Goal: Navigation & Orientation: Find specific page/section

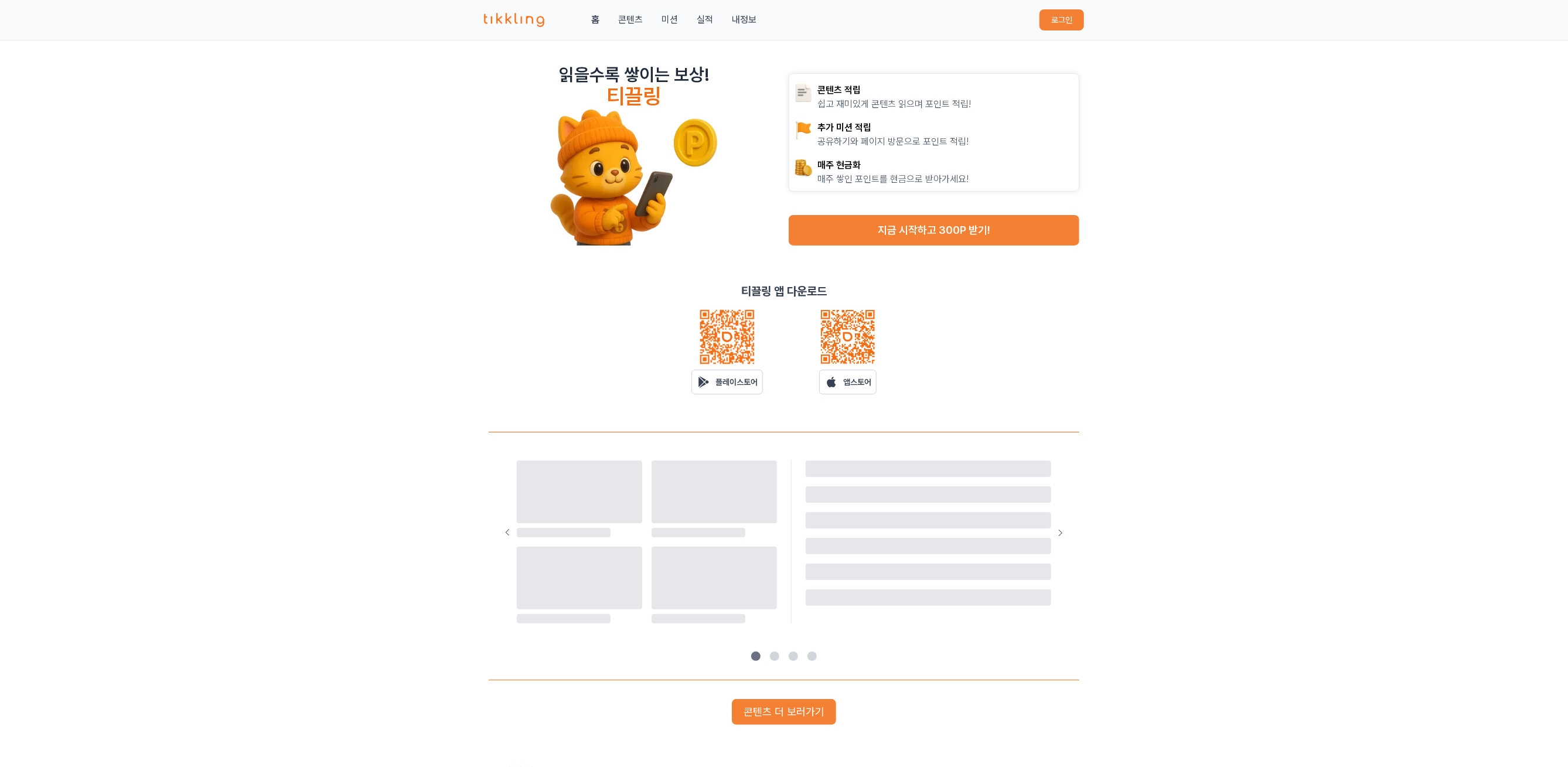
click at [1050, 14] on button "로그인" at bounding box center [1062, 20] width 45 height 21
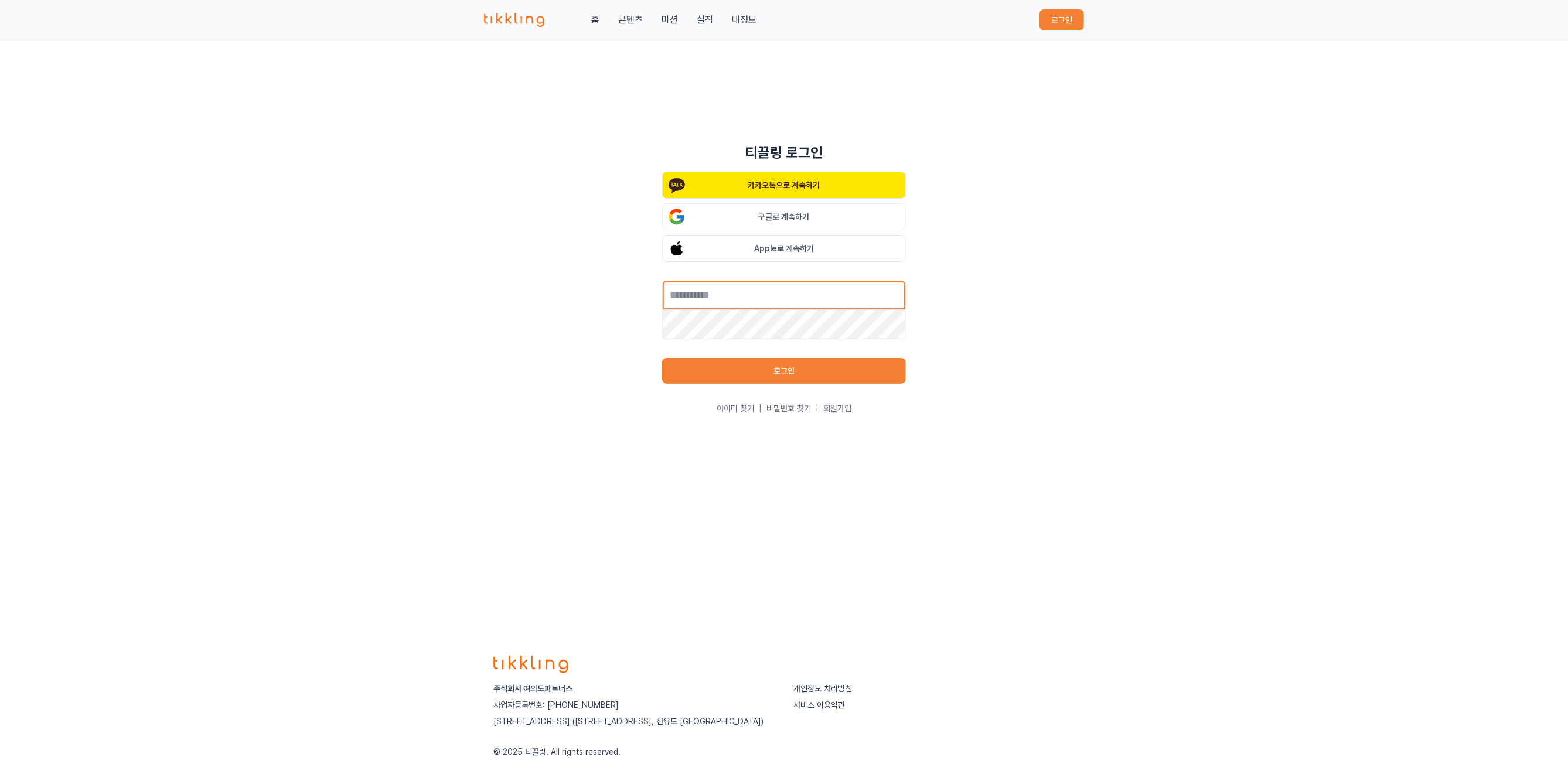
click at [753, 286] on input "text" at bounding box center [784, 295] width 244 height 29
type input "**********"
click at [773, 372] on button "로그인" at bounding box center [784, 371] width 244 height 26
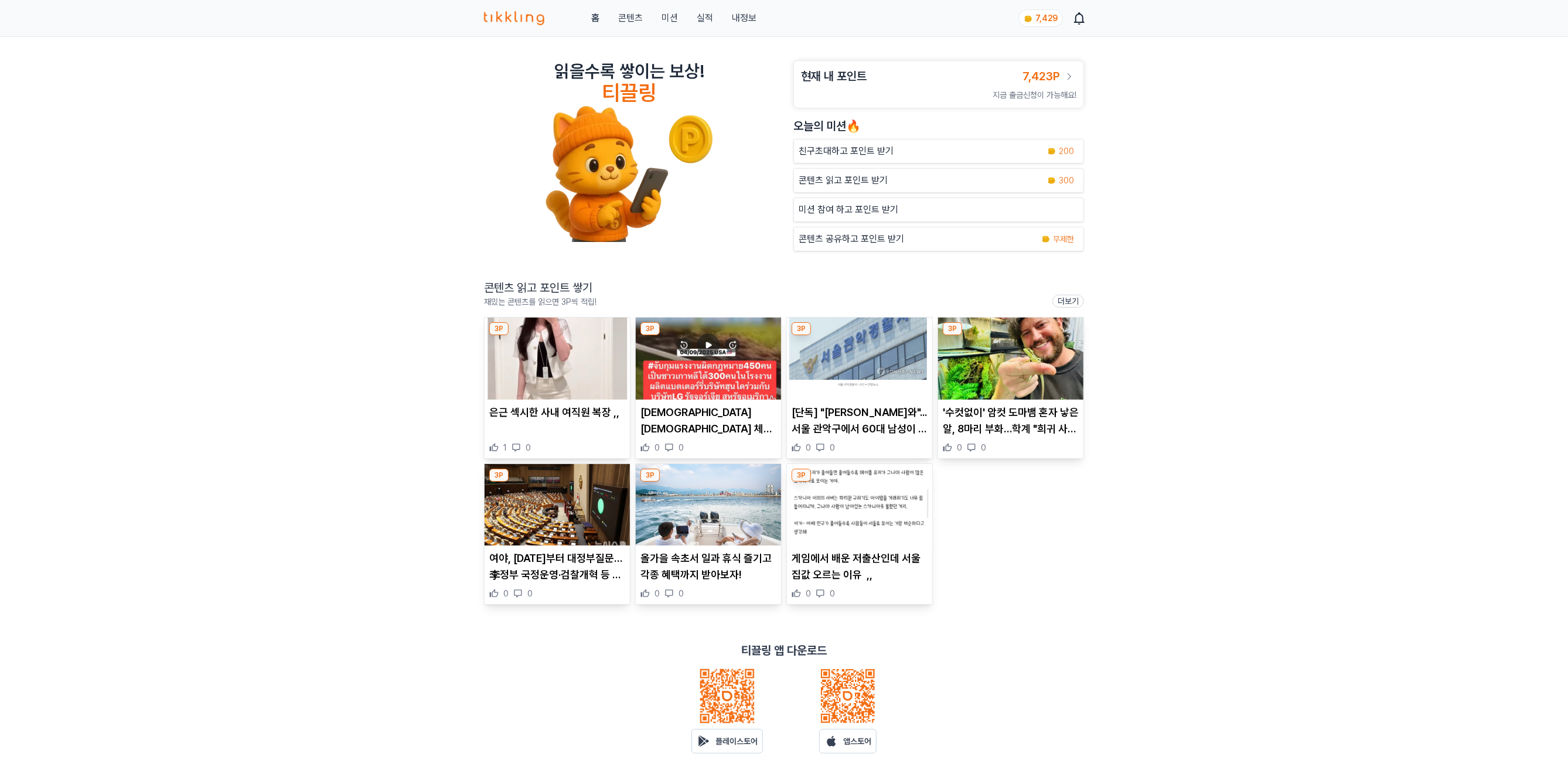
click at [876, 361] on img at bounding box center [859, 358] width 145 height 82
click at [991, 361] on img at bounding box center [1011, 358] width 145 height 82
click at [558, 507] on img at bounding box center [556, 504] width 145 height 82
click at [719, 500] on img at bounding box center [708, 504] width 145 height 82
click at [879, 515] on img at bounding box center [859, 504] width 145 height 82
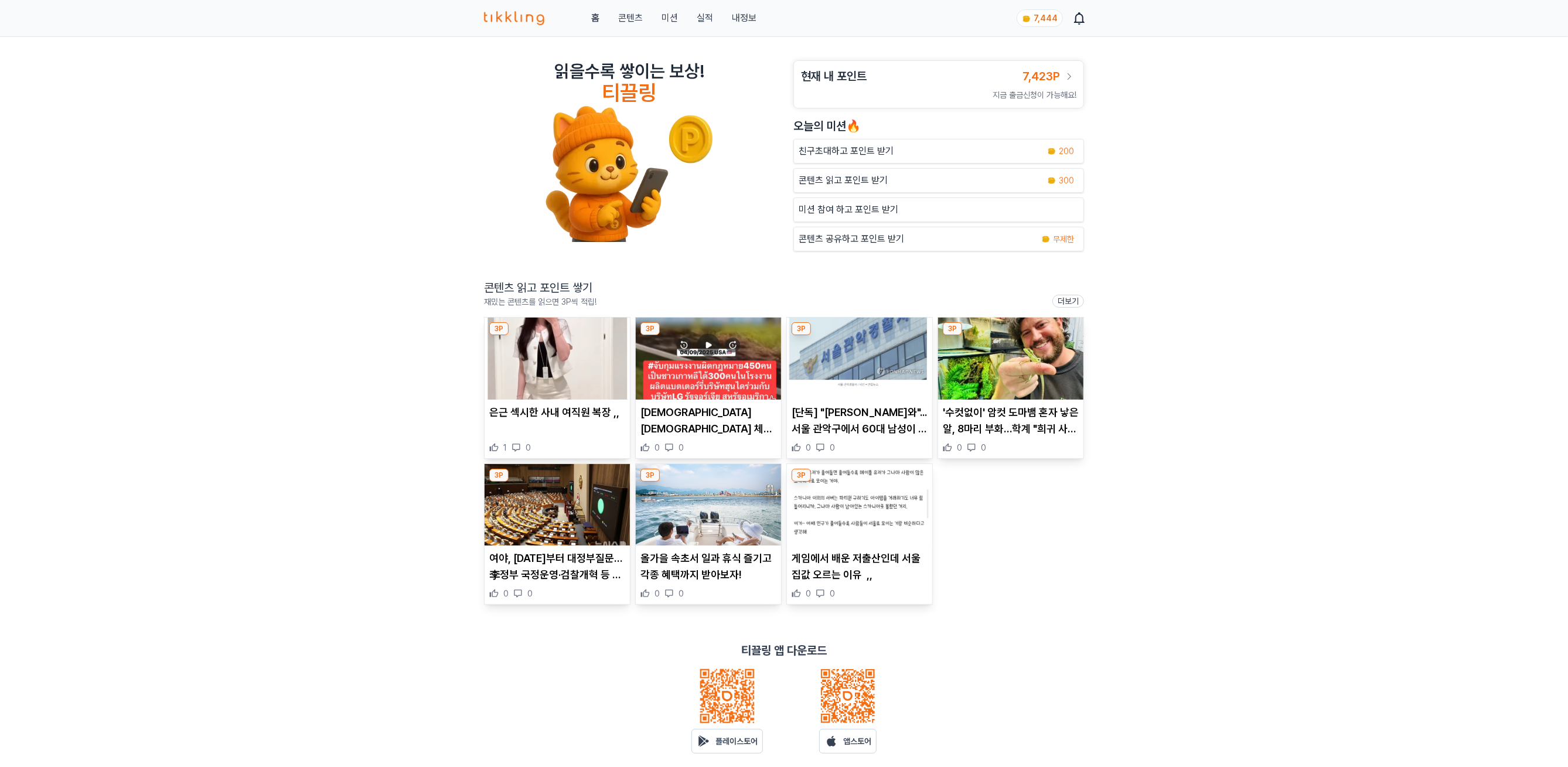
click at [629, 21] on link "콘텐츠" at bounding box center [630, 18] width 24 height 14
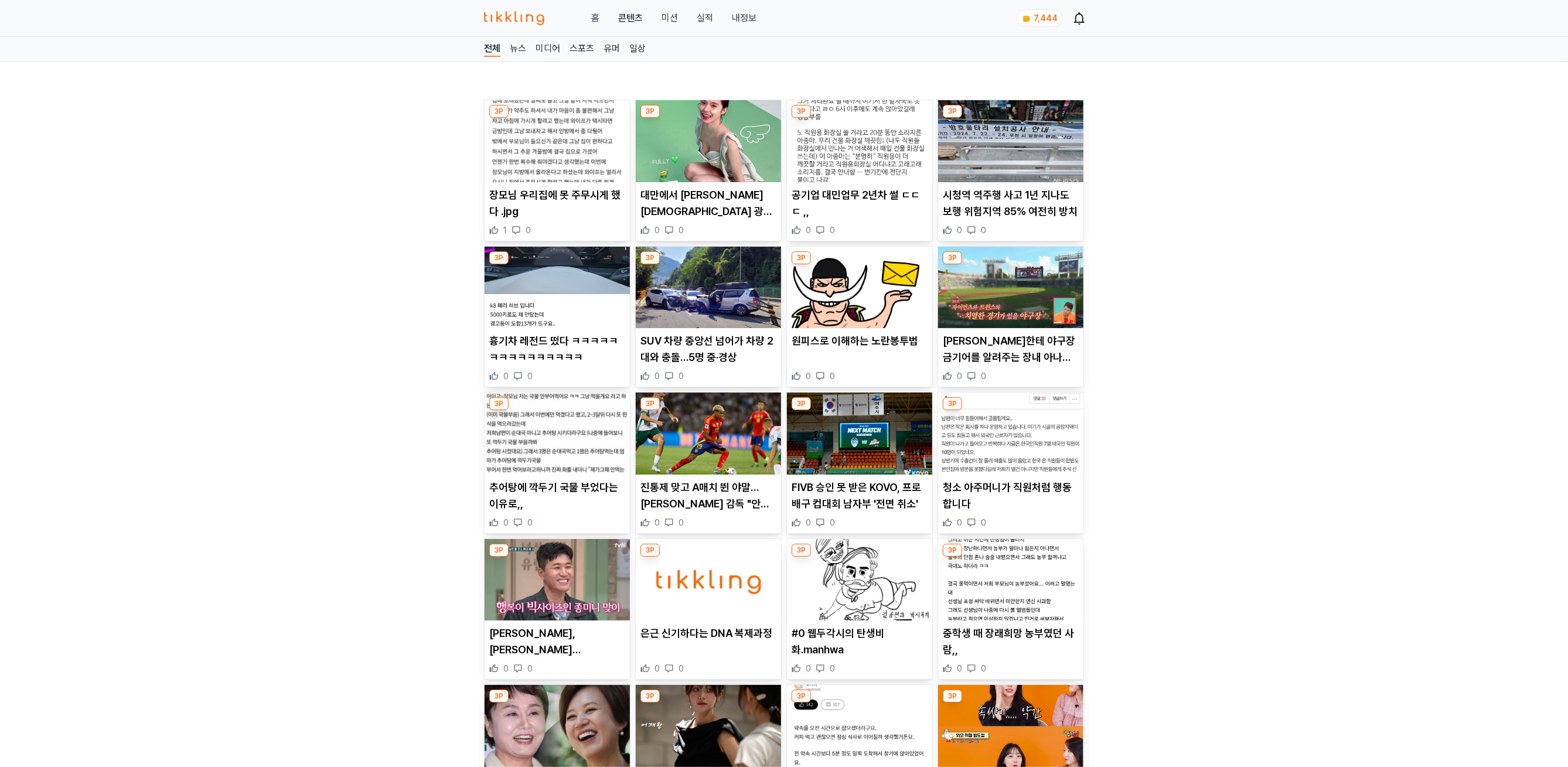
click at [557, 148] on img at bounding box center [556, 141] width 145 height 82
click at [674, 162] on img at bounding box center [708, 141] width 145 height 82
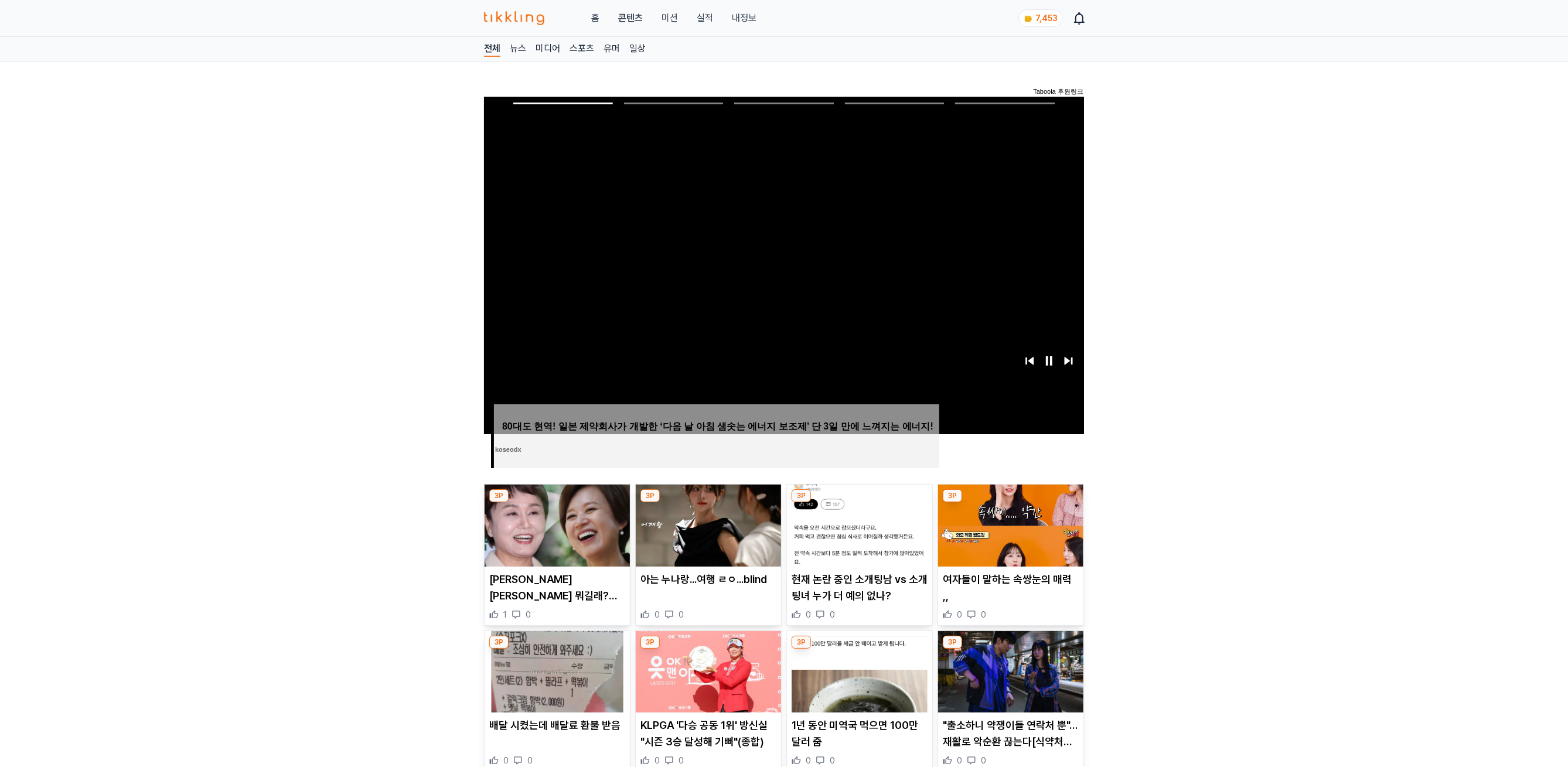
click at [700, 12] on link "실적" at bounding box center [705, 18] width 16 height 14
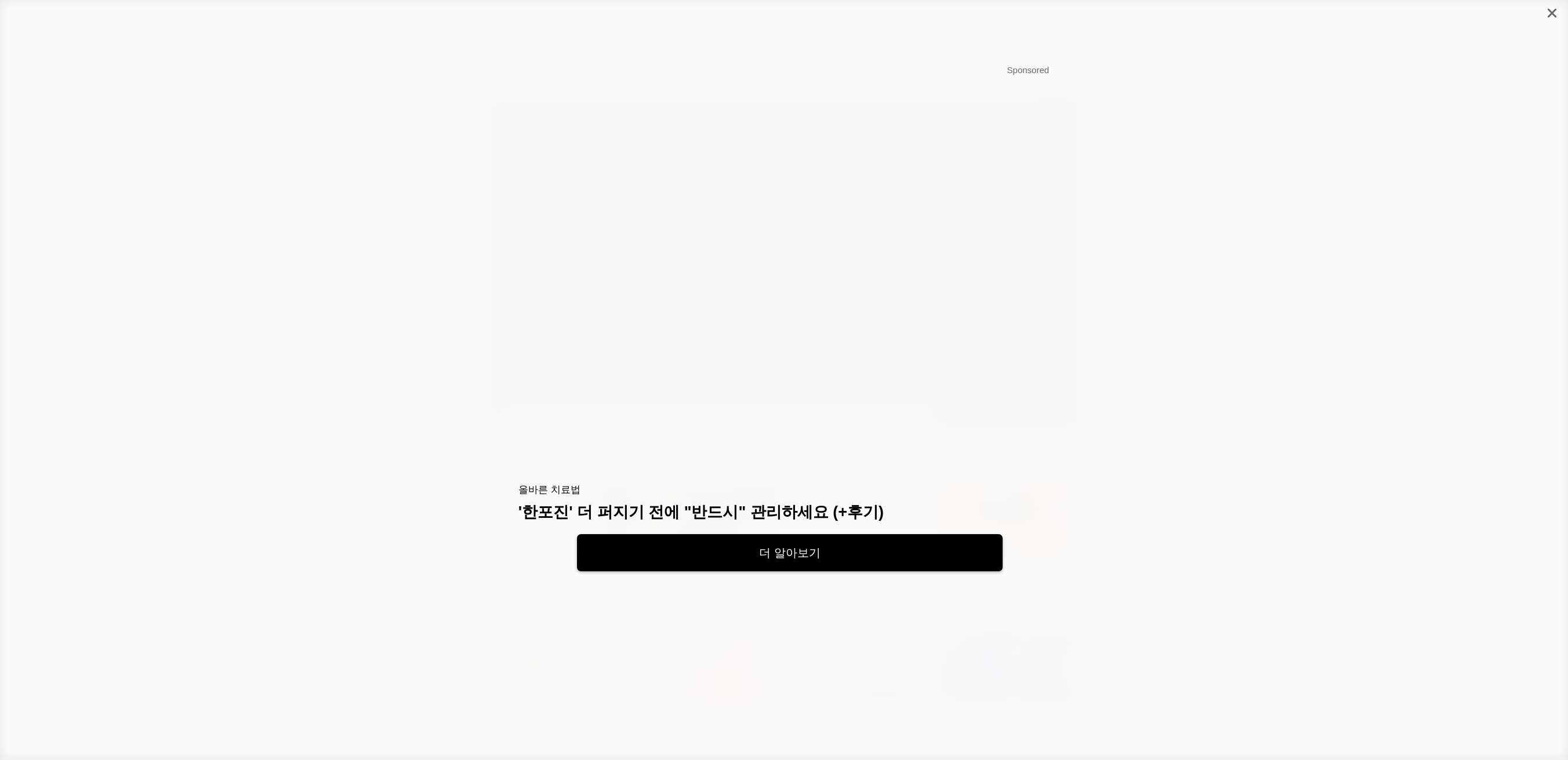
click at [1551, 10] on div at bounding box center [1553, 13] width 32 height 27
click at [1551, 13] on icon "close" at bounding box center [1554, 13] width 20 height 20
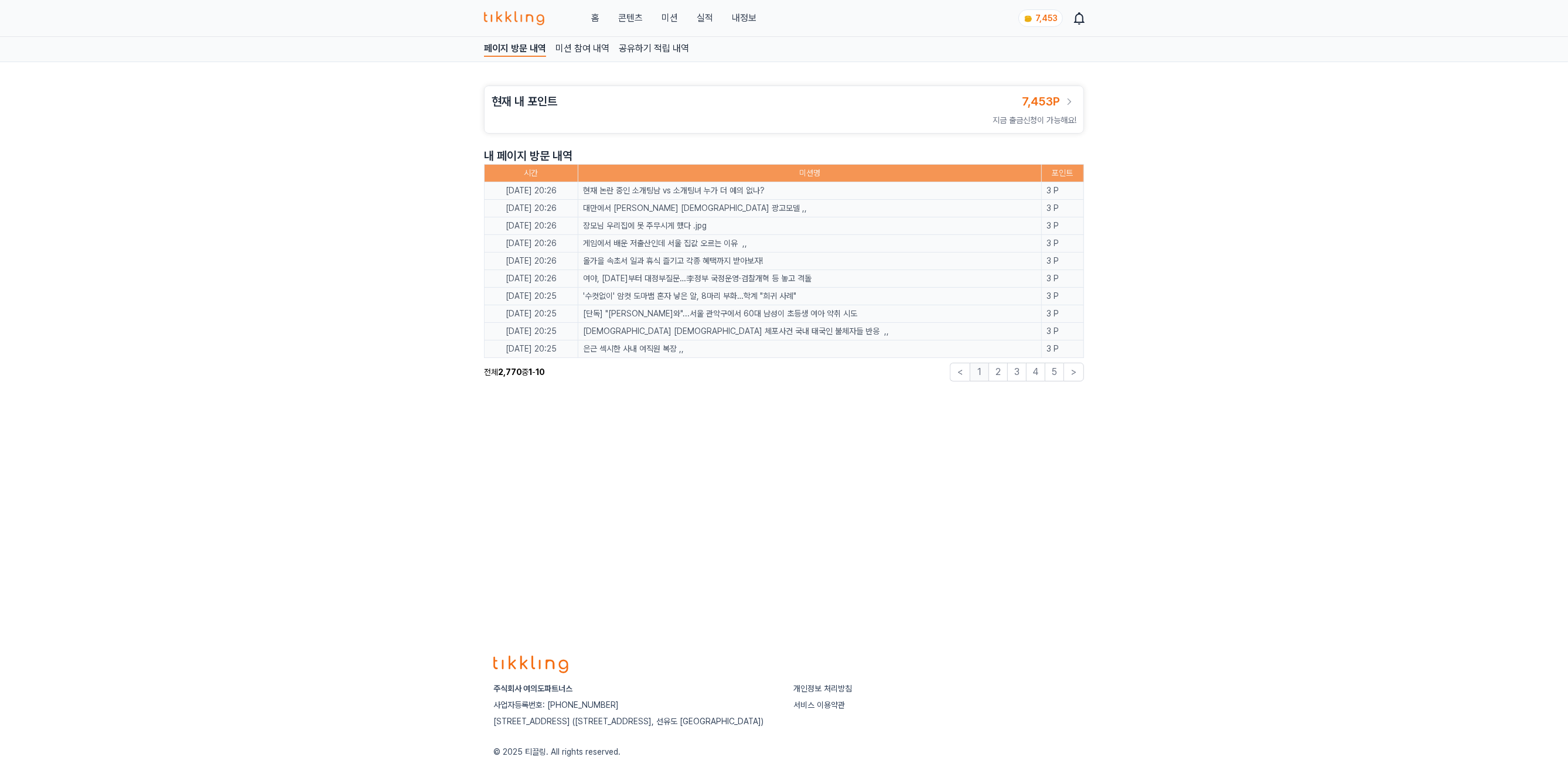
click at [637, 16] on link "콘텐츠" at bounding box center [630, 18] width 24 height 14
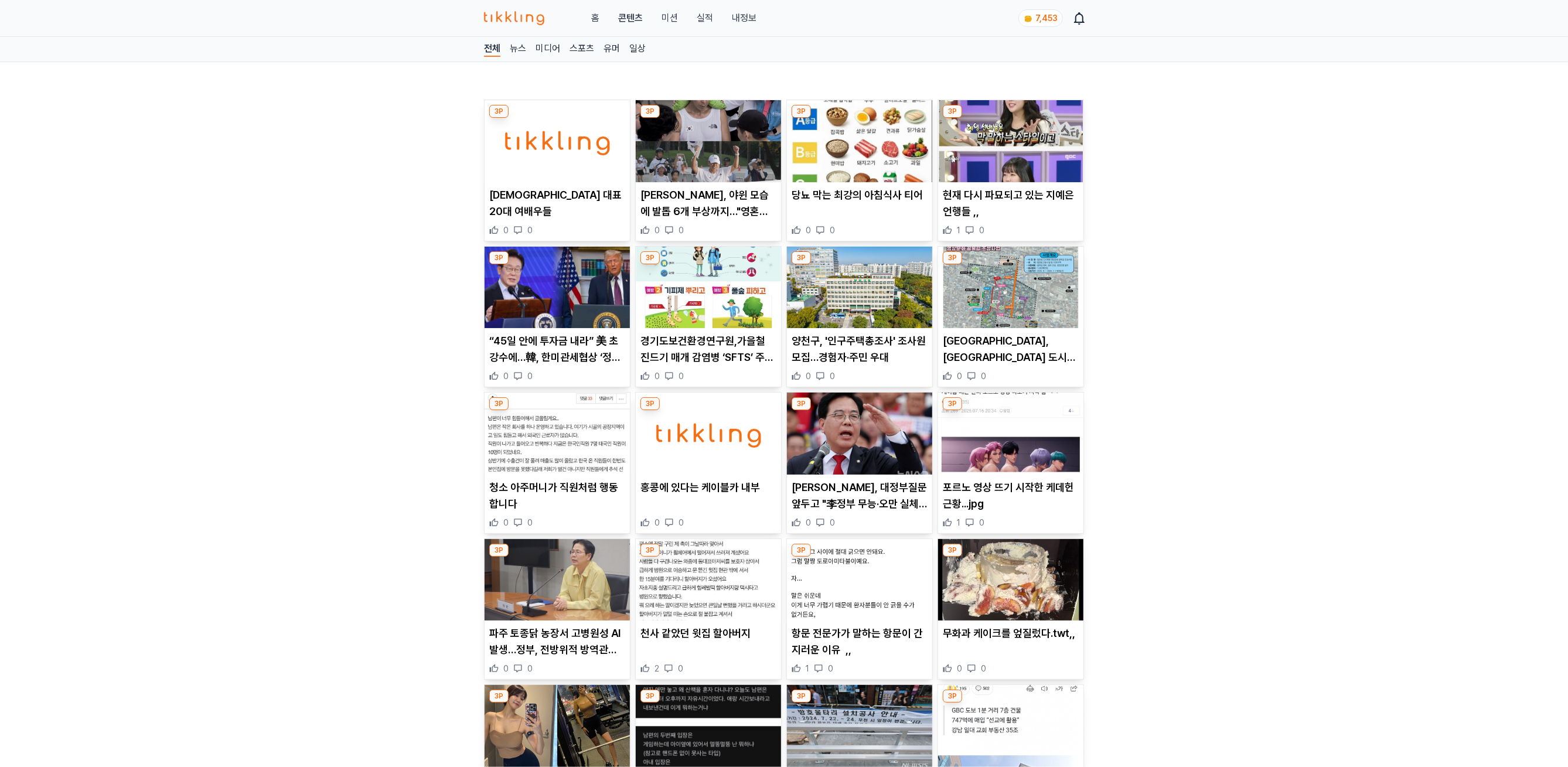
click at [553, 177] on img at bounding box center [556, 141] width 145 height 82
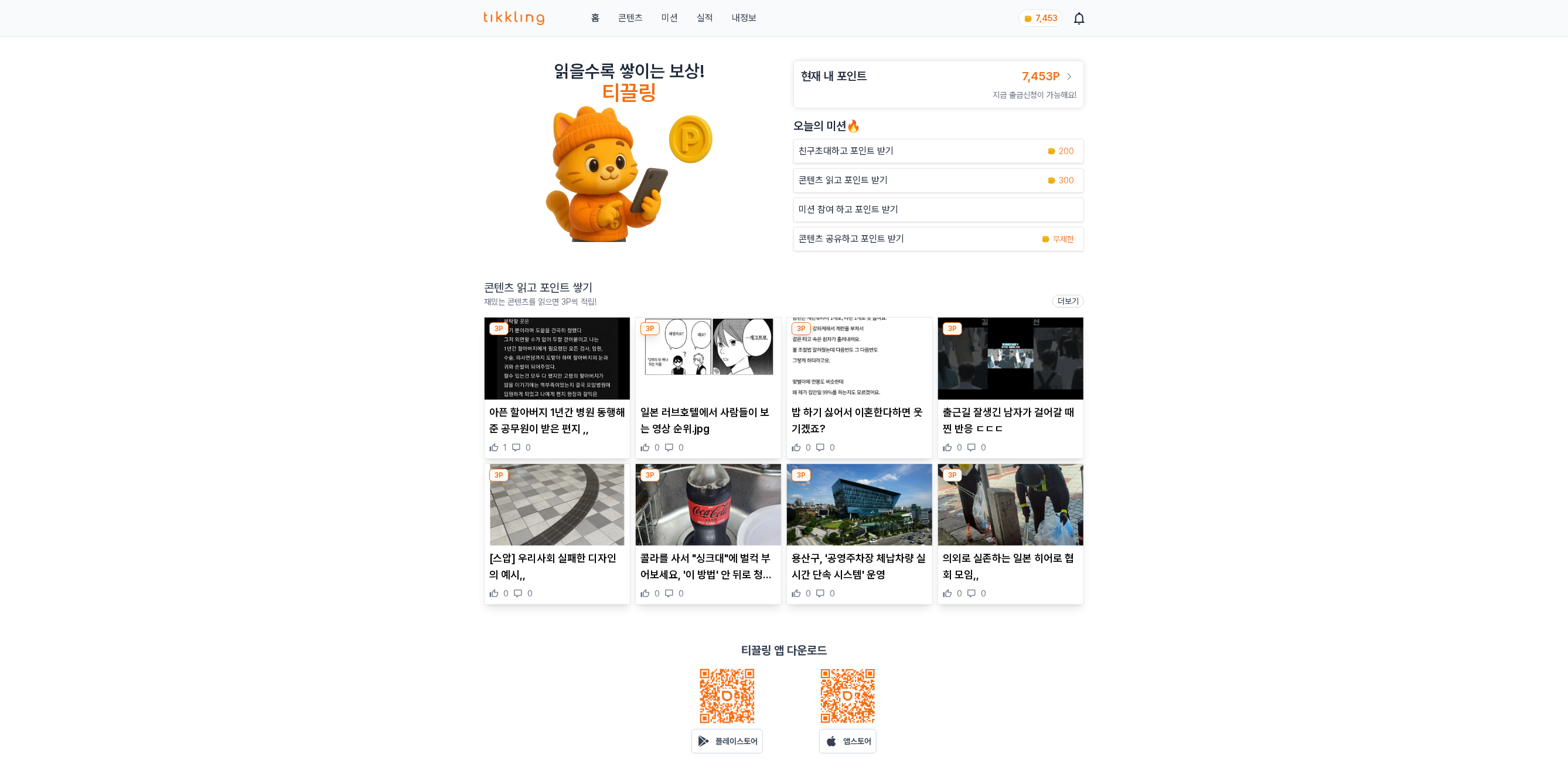
click at [552, 375] on img at bounding box center [556, 358] width 145 height 82
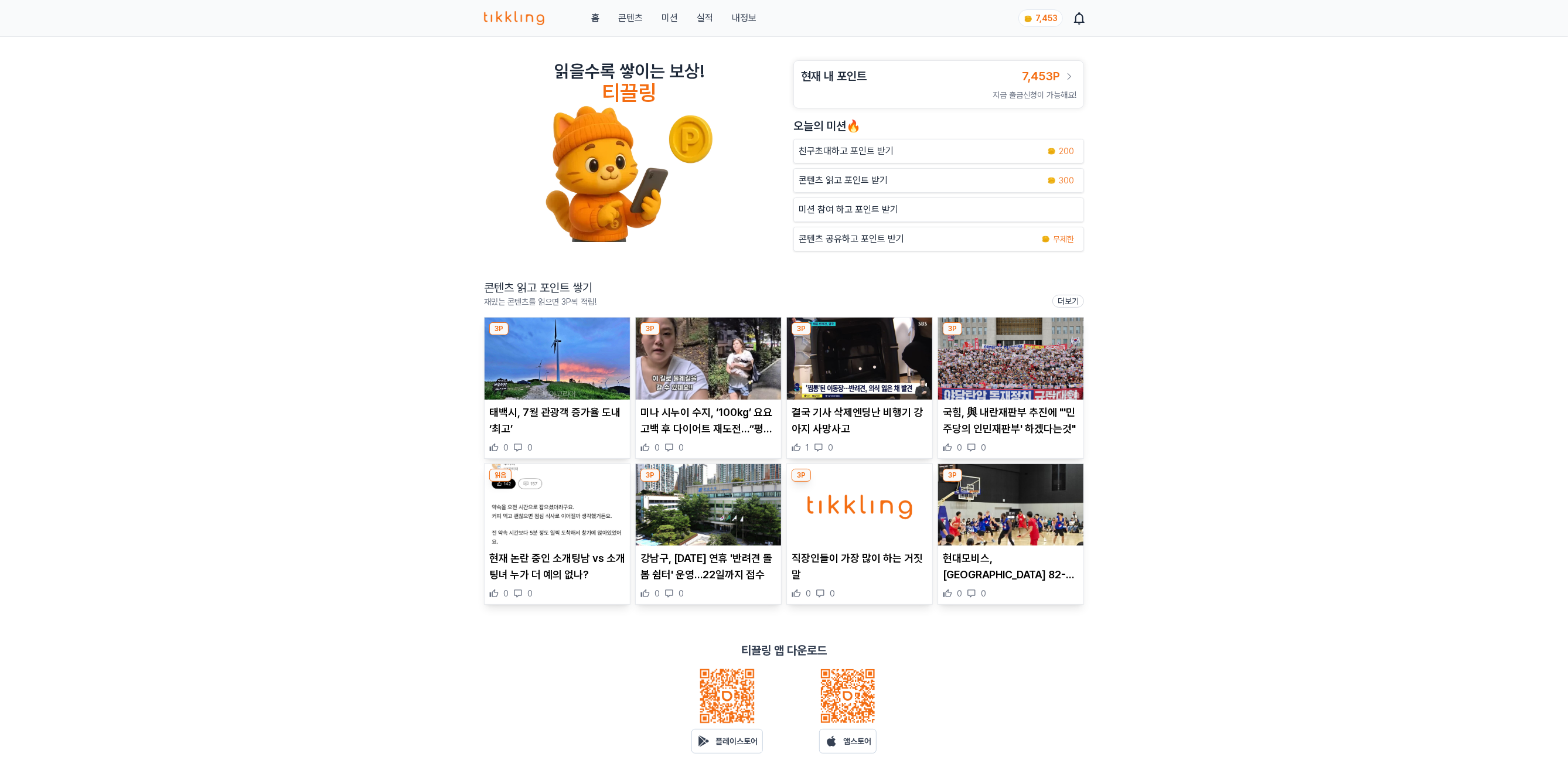
click at [539, 380] on img at bounding box center [556, 358] width 145 height 82
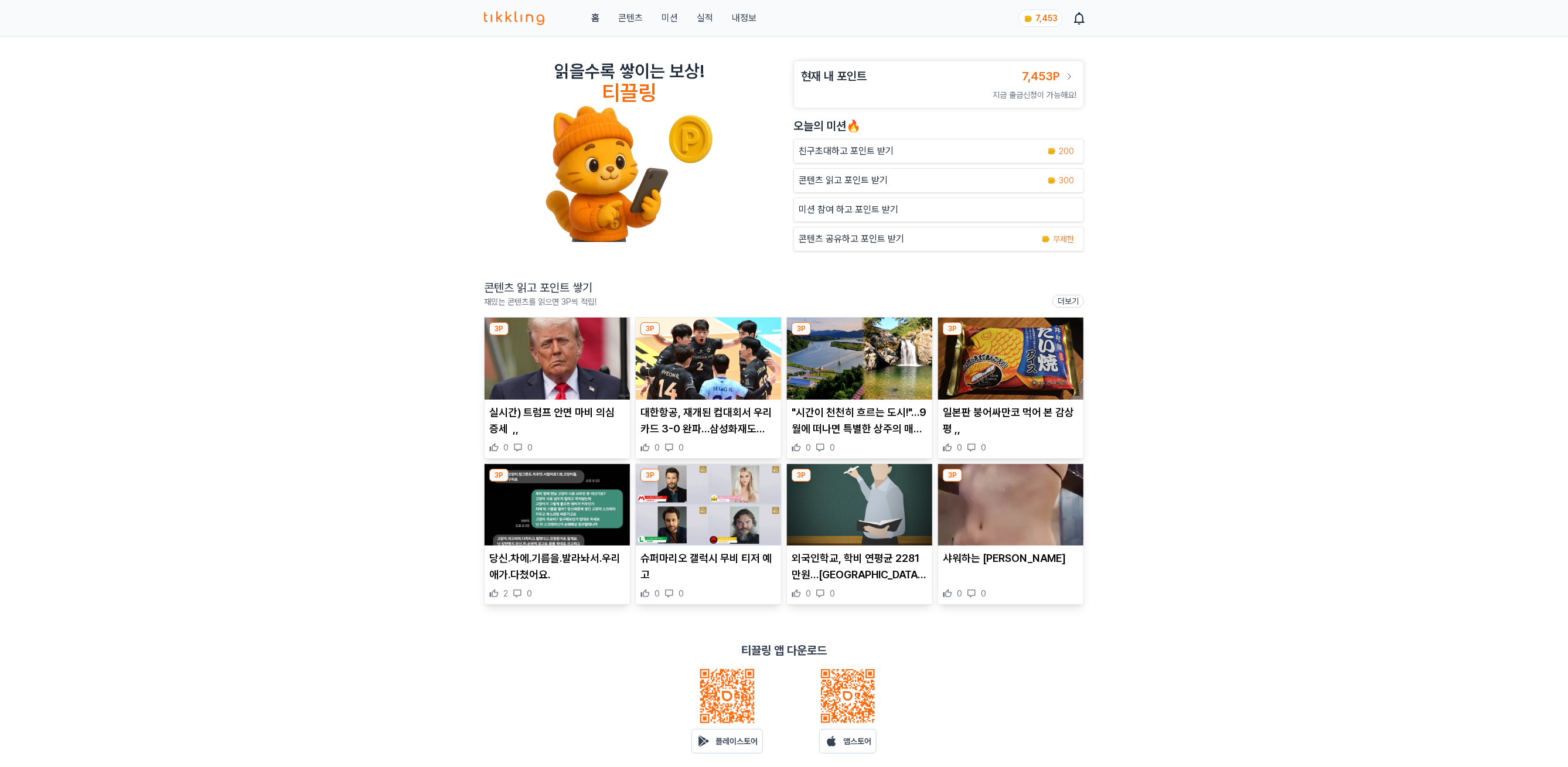
click at [746, 16] on link "내정보" at bounding box center [744, 18] width 24 height 14
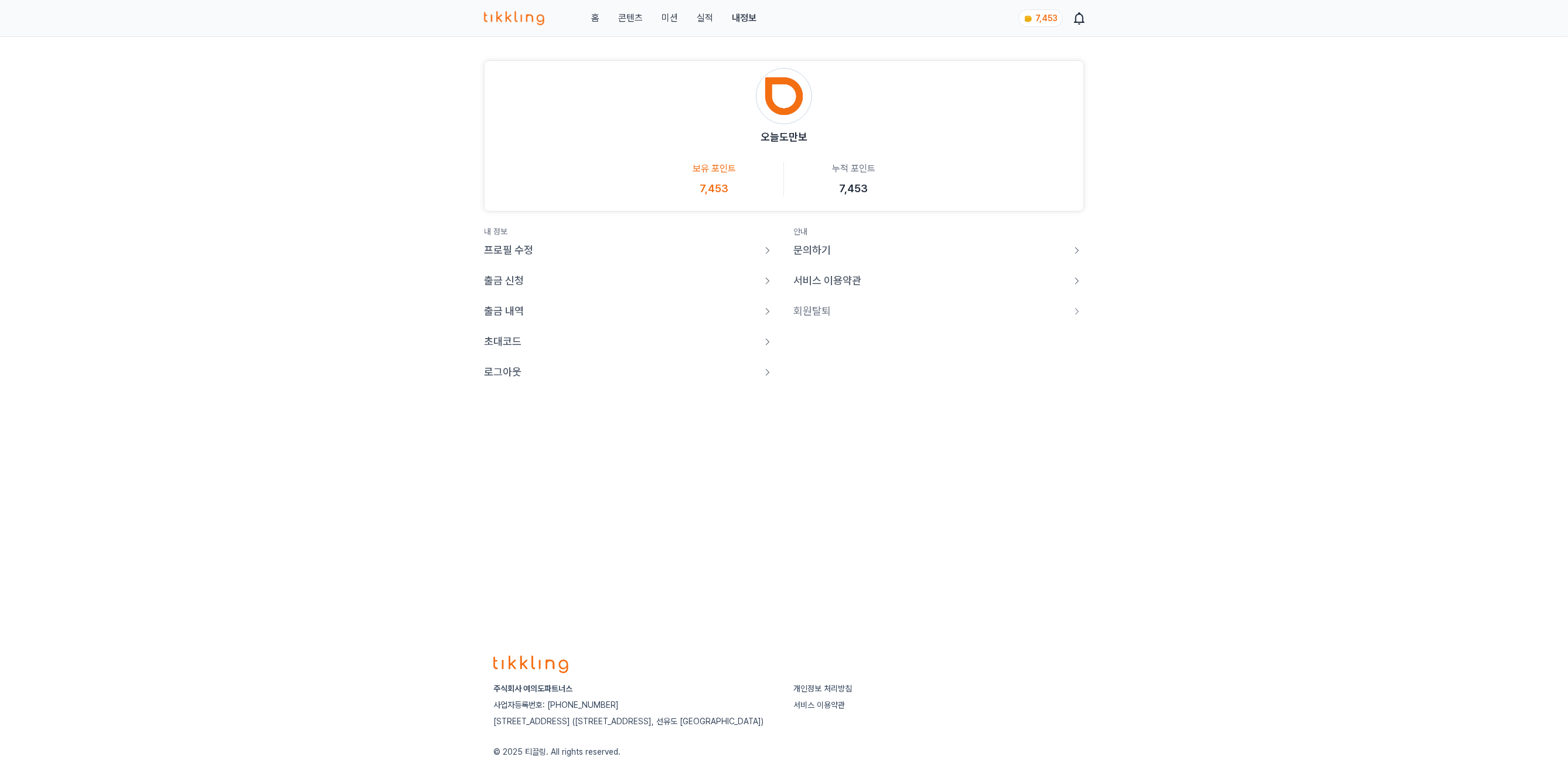
click at [510, 380] on p "로그아웃" at bounding box center [503, 372] width 37 height 16
